Goal: Information Seeking & Learning: Learn about a topic

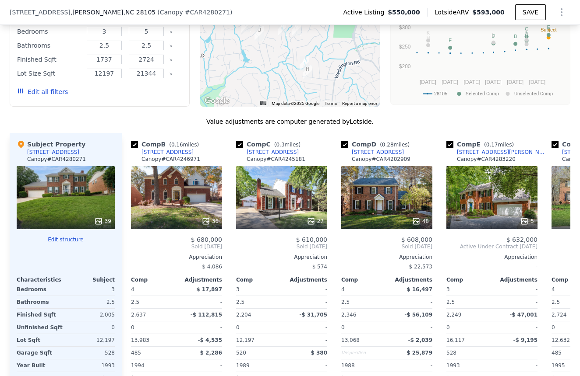
scroll to position [0, 112]
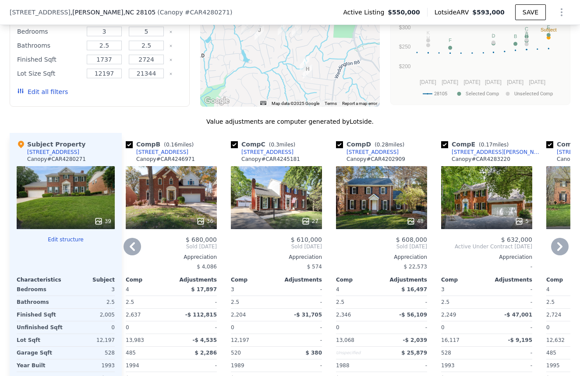
click at [485, 216] on div at bounding box center [486, 222] width 91 height 16
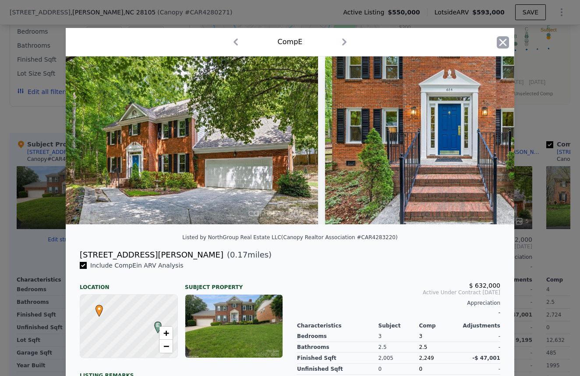
click at [503, 45] on icon "button" at bounding box center [502, 42] width 12 height 12
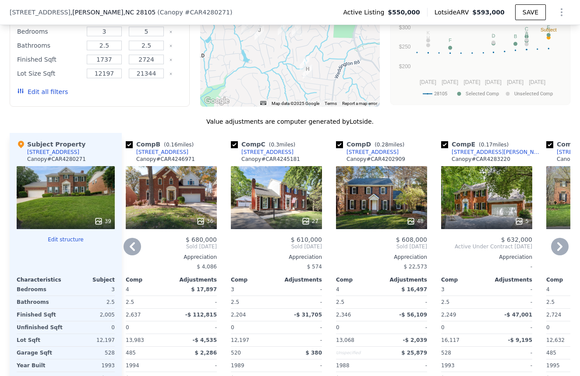
click at [467, 207] on div "5" at bounding box center [486, 197] width 91 height 63
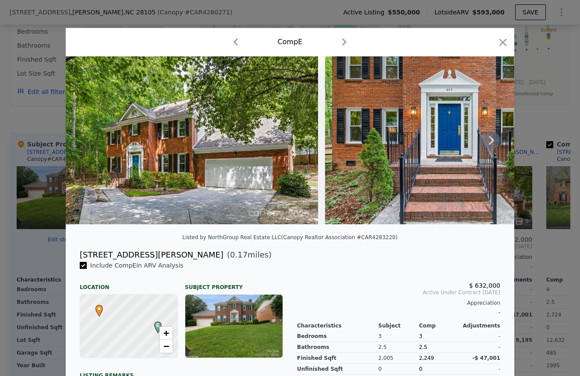
click at [498, 137] on icon at bounding box center [491, 141] width 18 height 18
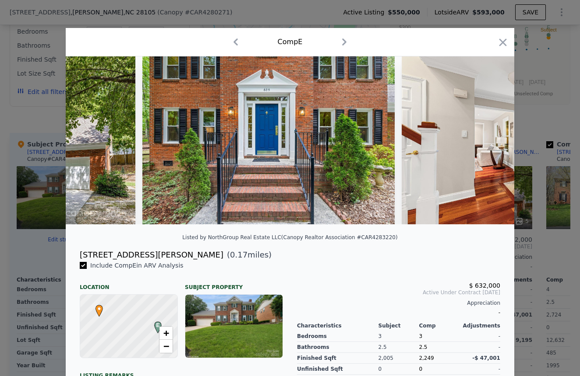
scroll to position [0, 210]
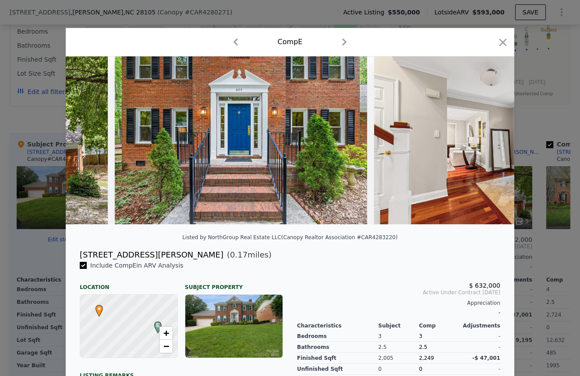
click at [498, 137] on div at bounding box center [290, 140] width 448 height 168
click at [489, 138] on icon at bounding box center [490, 140] width 5 height 9
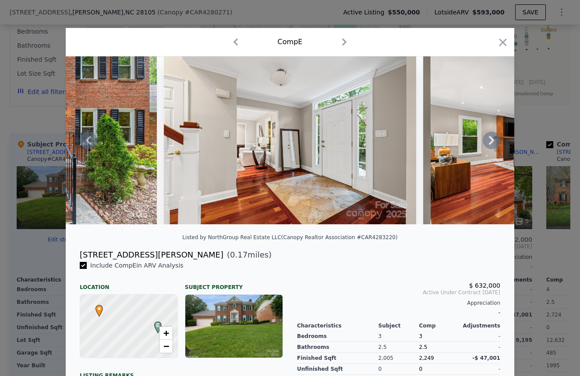
click at [489, 138] on icon at bounding box center [490, 140] width 5 height 9
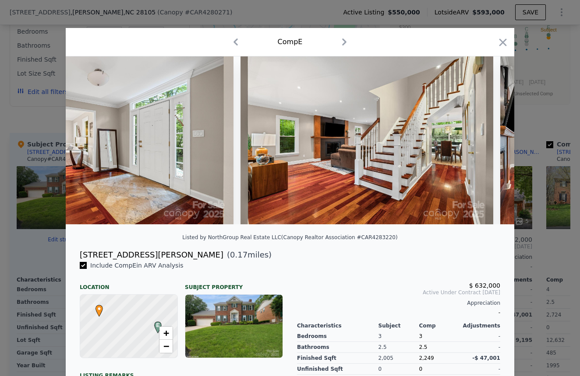
scroll to position [0, 630]
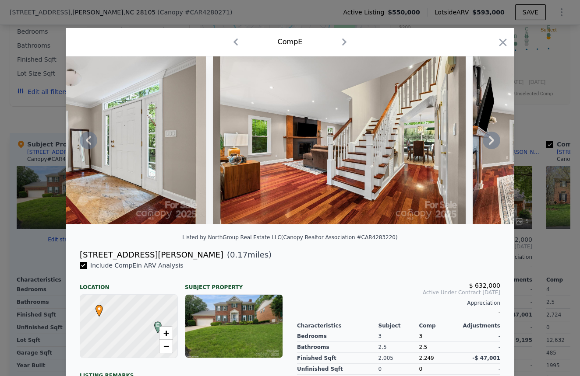
click at [489, 138] on icon at bounding box center [490, 140] width 5 height 9
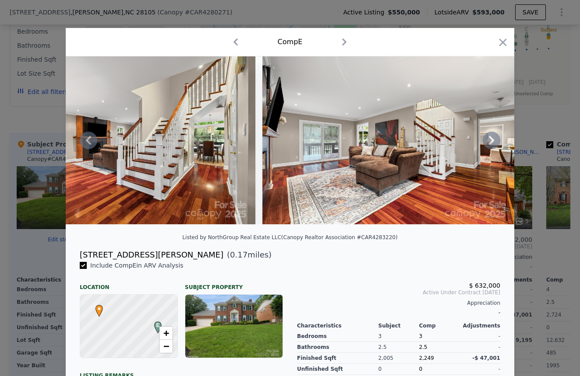
click at [493, 140] on icon at bounding box center [490, 140] width 5 height 9
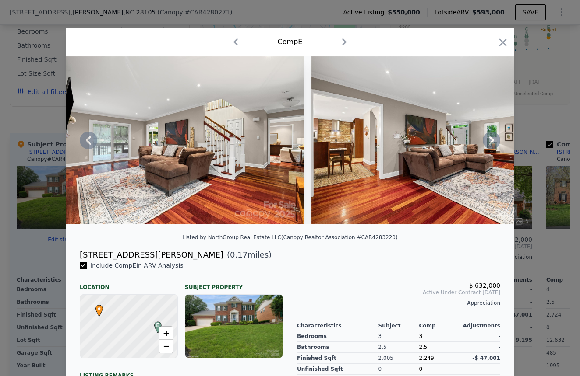
click at [493, 140] on icon at bounding box center [490, 140] width 5 height 9
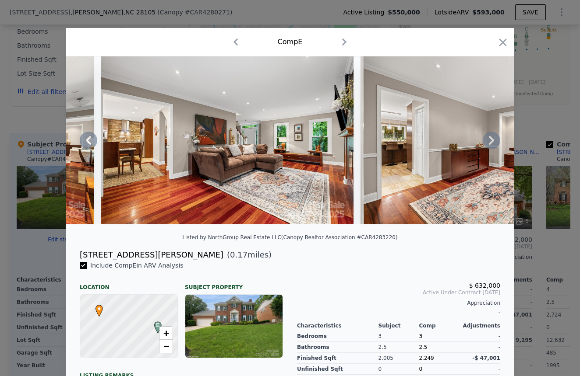
click at [493, 139] on icon at bounding box center [491, 141] width 18 height 18
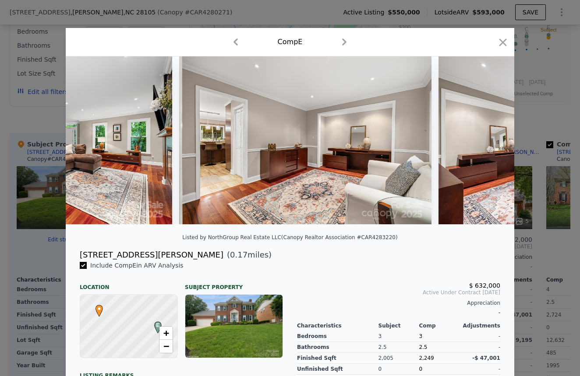
scroll to position [0, 1471]
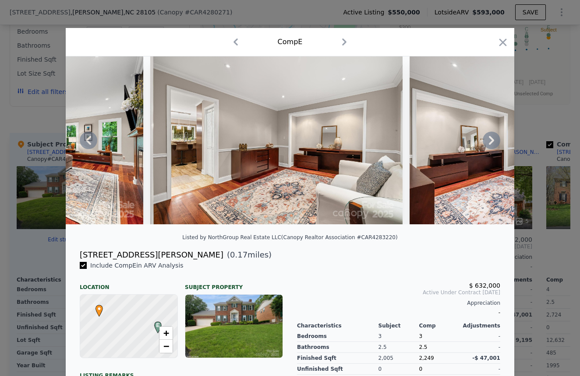
click at [493, 139] on icon at bounding box center [491, 141] width 18 height 18
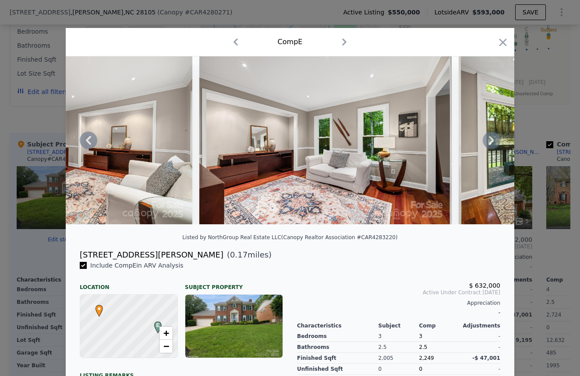
click at [493, 139] on icon at bounding box center [491, 141] width 18 height 18
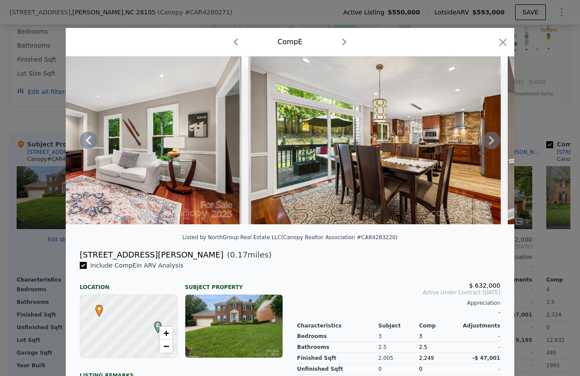
click at [493, 139] on icon at bounding box center [491, 141] width 18 height 18
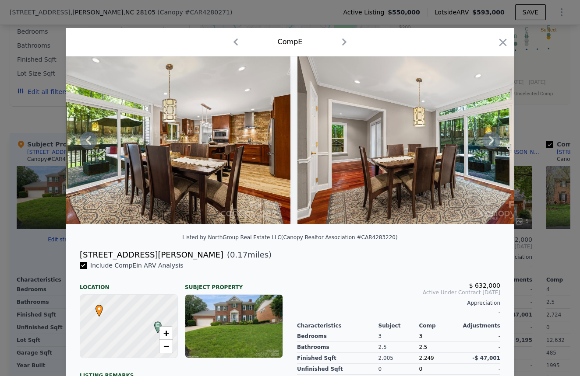
click at [493, 139] on icon at bounding box center [491, 141] width 18 height 18
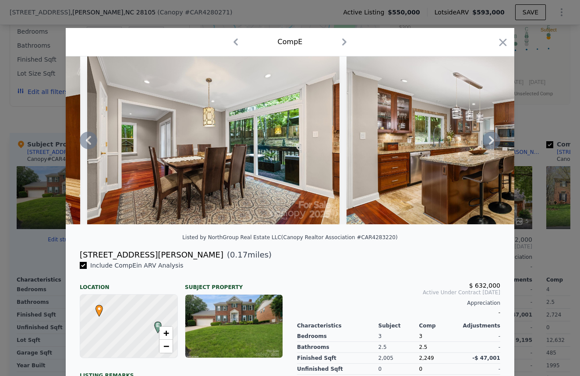
click at [493, 139] on icon at bounding box center [491, 141] width 18 height 18
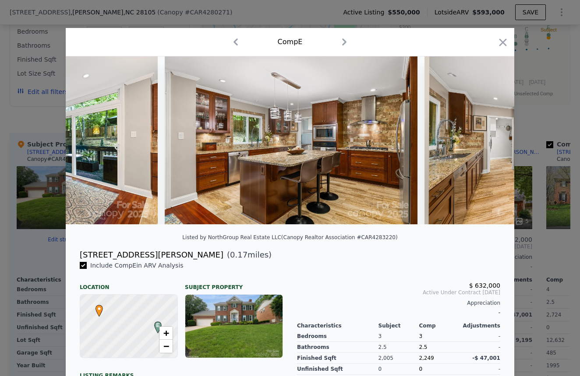
scroll to position [0, 2521]
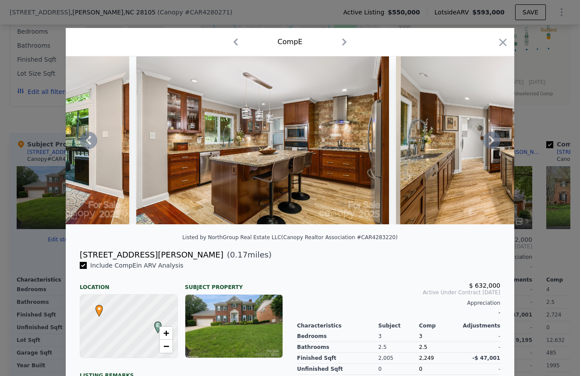
click at [492, 139] on icon at bounding box center [490, 140] width 5 height 9
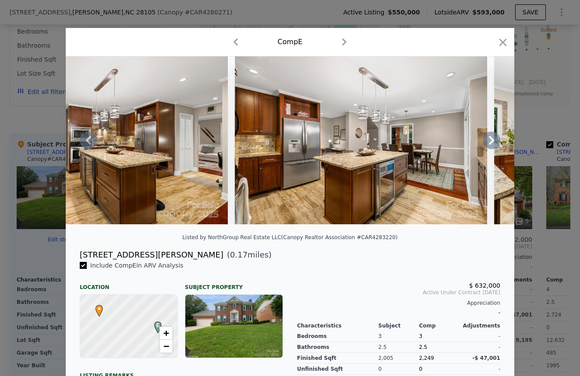
click at [492, 139] on icon at bounding box center [490, 140] width 5 height 9
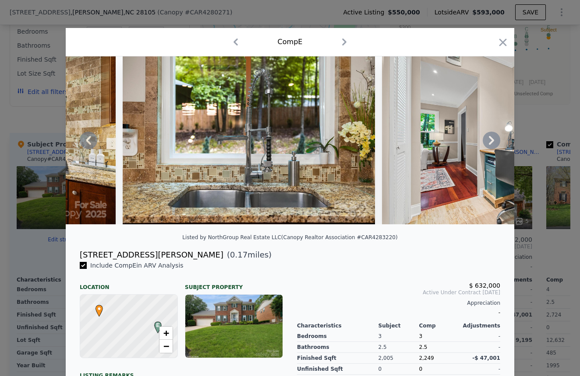
click at [492, 139] on icon at bounding box center [490, 140] width 5 height 9
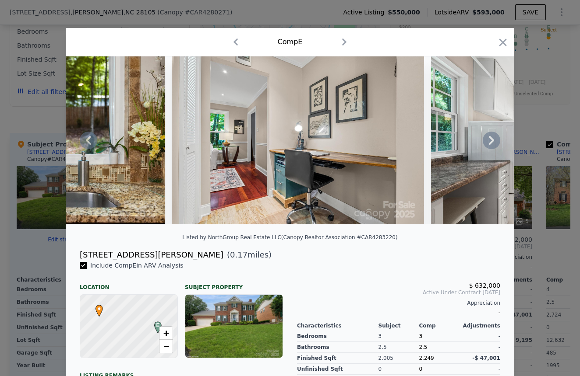
click at [492, 139] on icon at bounding box center [490, 140] width 5 height 9
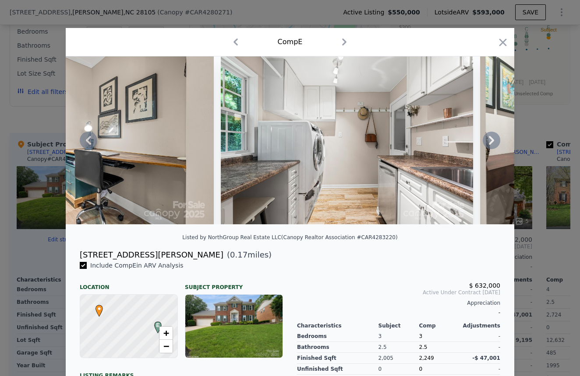
click at [492, 139] on icon at bounding box center [490, 140] width 5 height 9
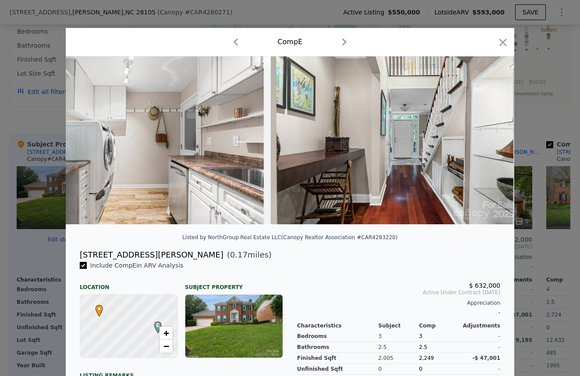
scroll to position [0, 4202]
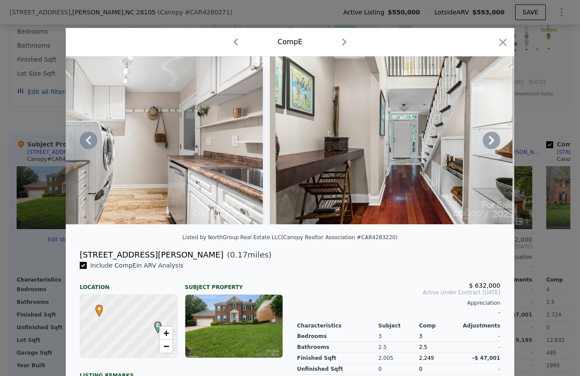
click at [489, 140] on icon at bounding box center [491, 141] width 18 height 18
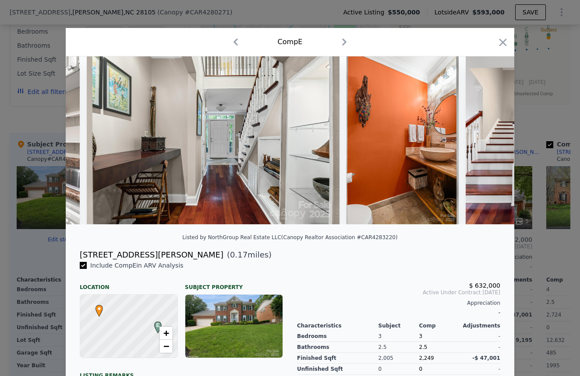
scroll to position [0, 4412]
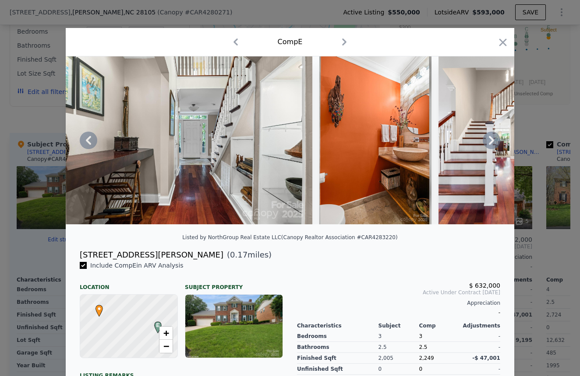
click at [429, 121] on img at bounding box center [375, 140] width 112 height 168
click at [494, 140] on icon at bounding box center [491, 141] width 18 height 18
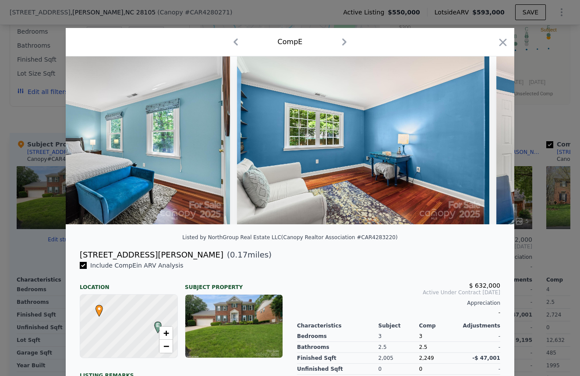
scroll to position [0, 6560]
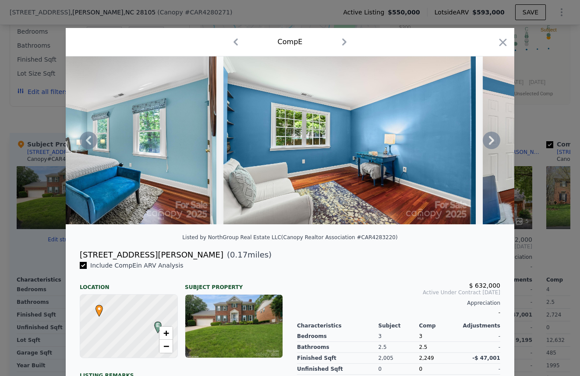
click at [428, 267] on div "$ 632,000 Active Under Contract Aug 2025 Appreciation - Characteristics Subject…" at bounding box center [398, 370] width 217 height 219
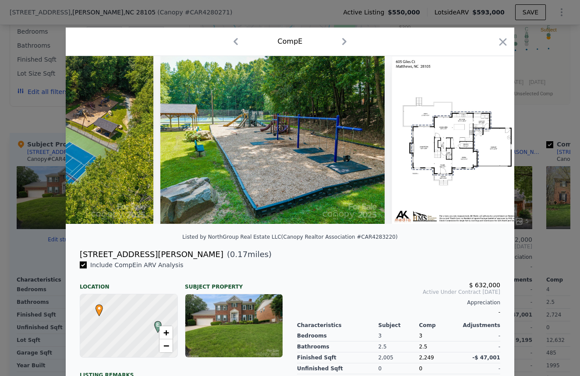
scroll to position [0, 9970]
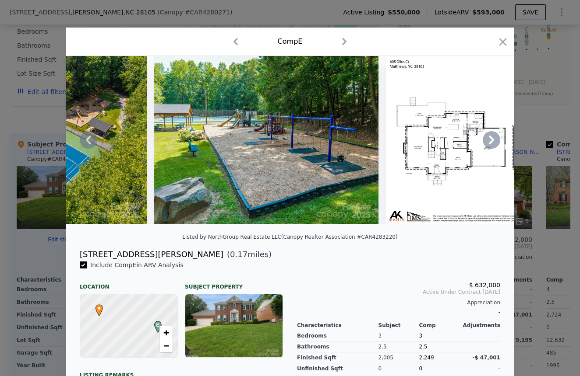
click at [195, 43] on div "Comp E" at bounding box center [290, 42] width 434 height 14
click at [238, 40] on icon "button" at bounding box center [235, 42] width 14 height 14
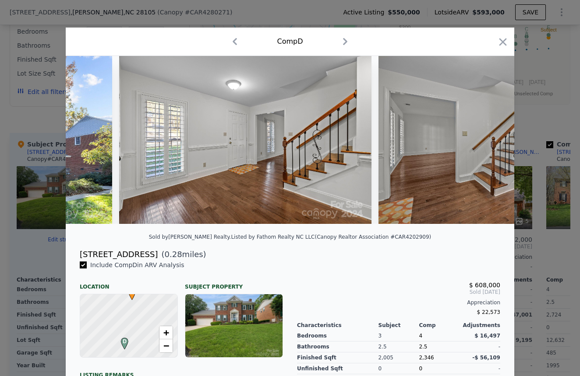
scroll to position [0, 773]
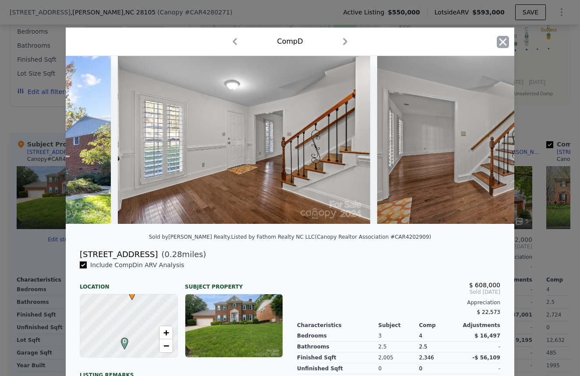
click at [503, 45] on icon "button" at bounding box center [502, 42] width 12 height 12
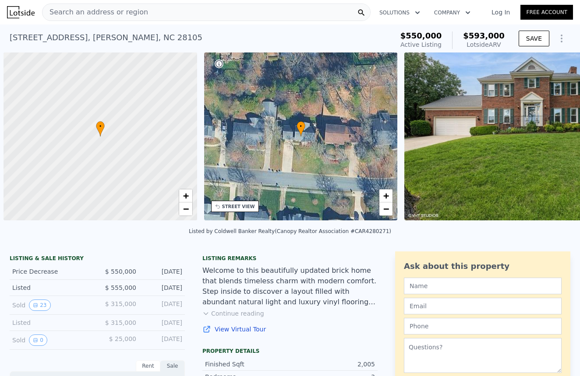
scroll to position [0, 4]
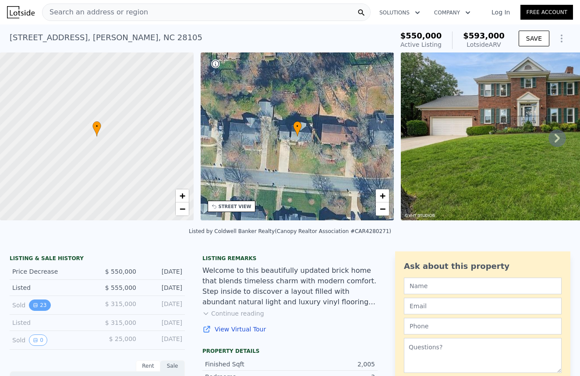
click at [42, 304] on button "23" at bounding box center [39, 305] width 21 height 11
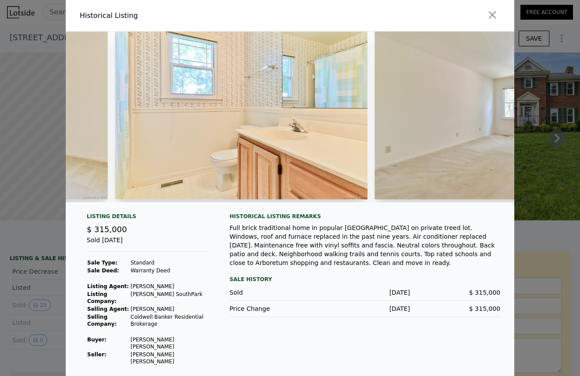
scroll to position [0, 3595]
click at [279, 151] on img at bounding box center [240, 116] width 253 height 168
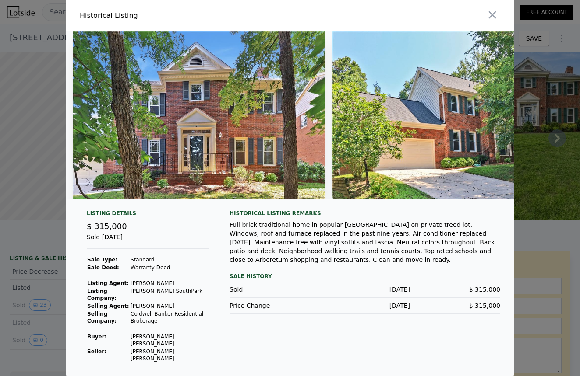
scroll to position [0, 0]
click at [494, 16] on icon "button" at bounding box center [492, 15] width 12 height 12
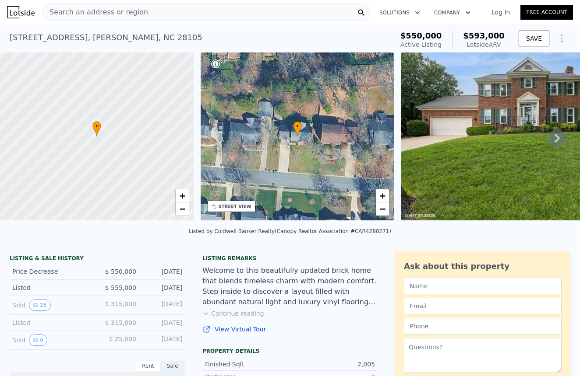
click at [496, 176] on img at bounding box center [526, 137] width 252 height 168
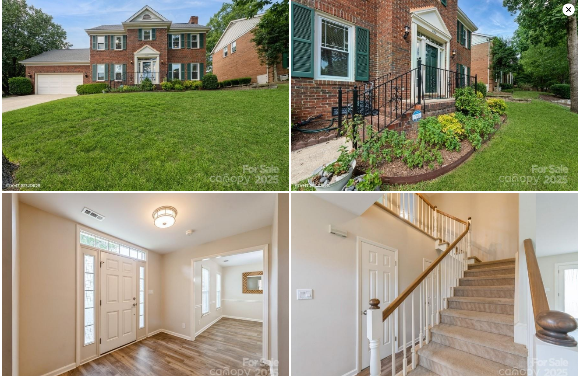
click at [211, 146] on img at bounding box center [145, 95] width 287 height 191
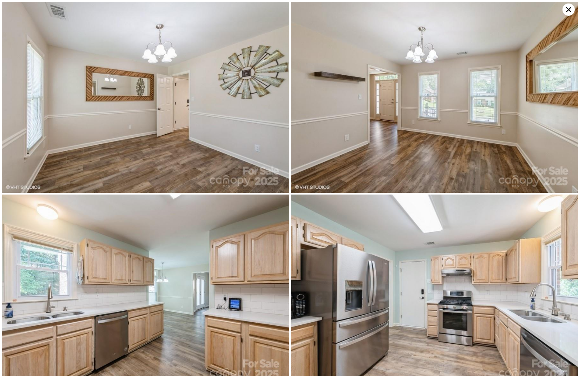
scroll to position [966, 0]
